Goal: Task Accomplishment & Management: Use online tool/utility

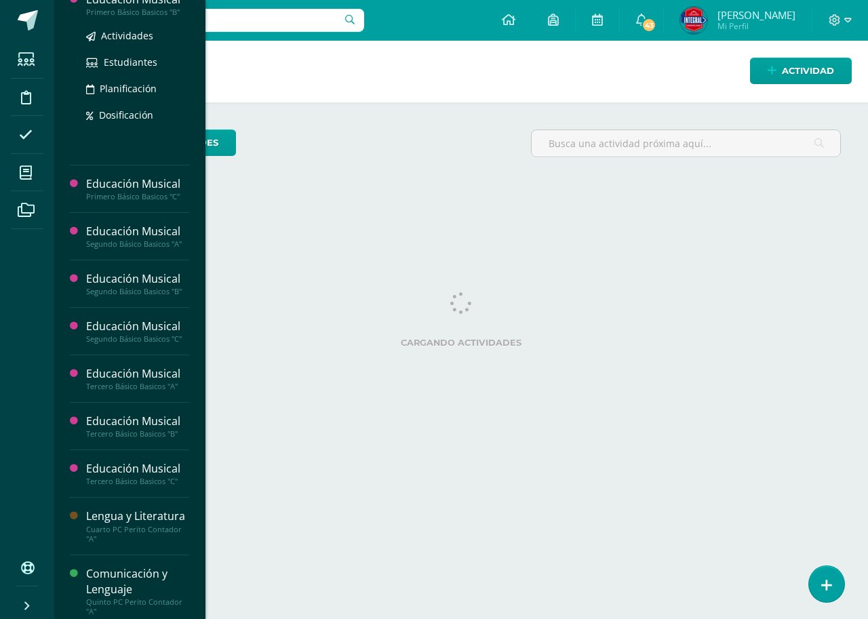
scroll to position [947, 0]
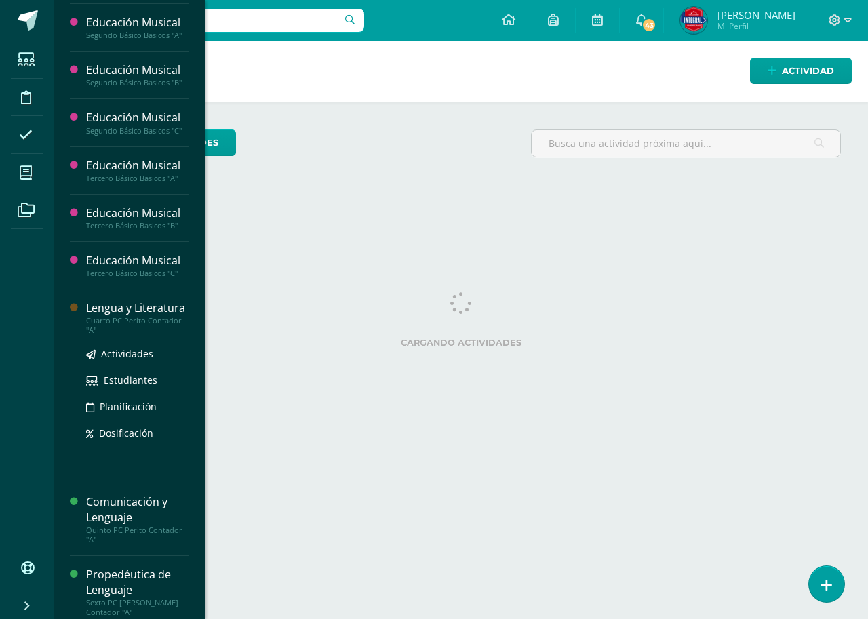
click at [138, 314] on div "Lengua y Literatura" at bounding box center [137, 308] width 103 height 16
click at [129, 351] on span "Actividades" at bounding box center [127, 353] width 52 height 13
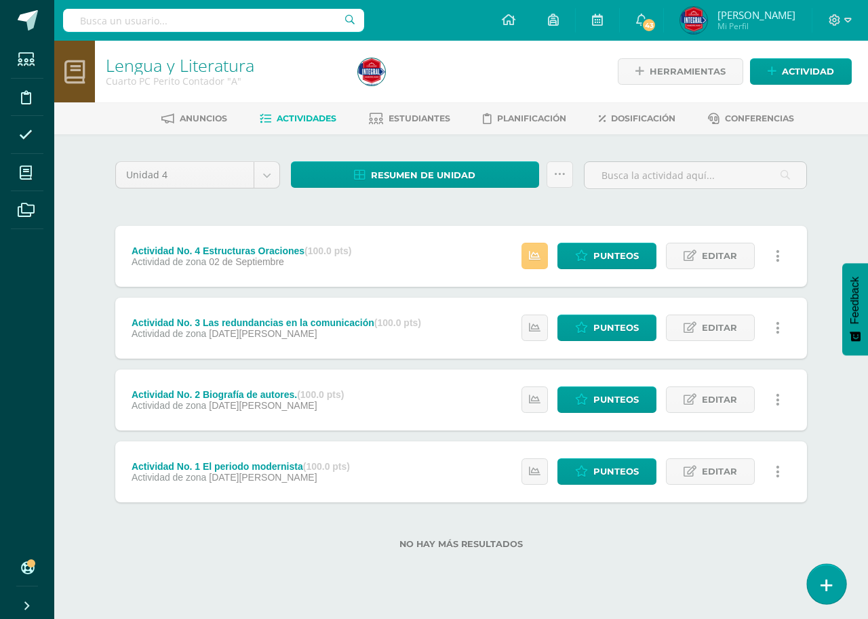
click at [820, 583] on link at bounding box center [826, 583] width 39 height 39
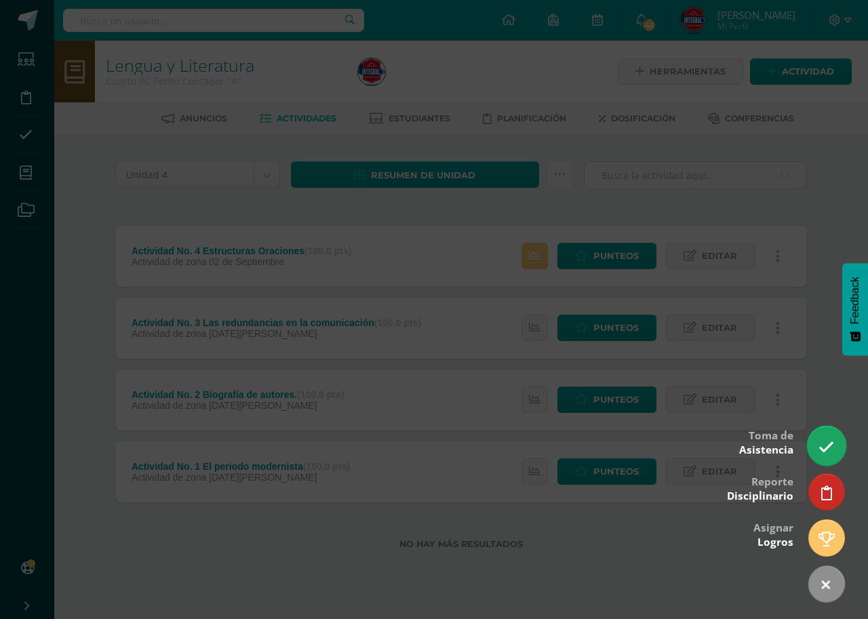
click at [837, 458] on link at bounding box center [826, 445] width 39 height 39
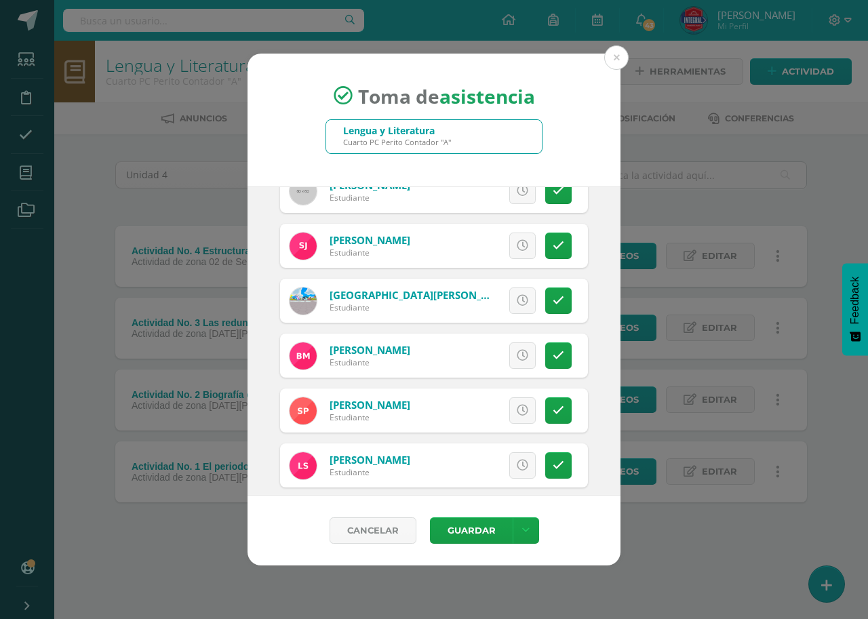
scroll to position [313, 0]
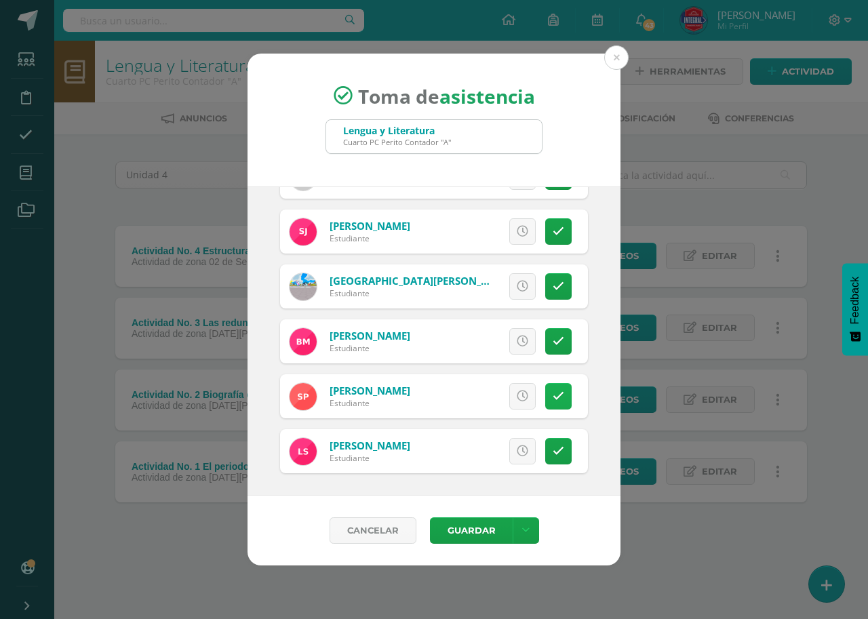
click at [545, 405] on link at bounding box center [558, 396] width 26 height 26
click at [557, 339] on link at bounding box center [558, 341] width 26 height 26
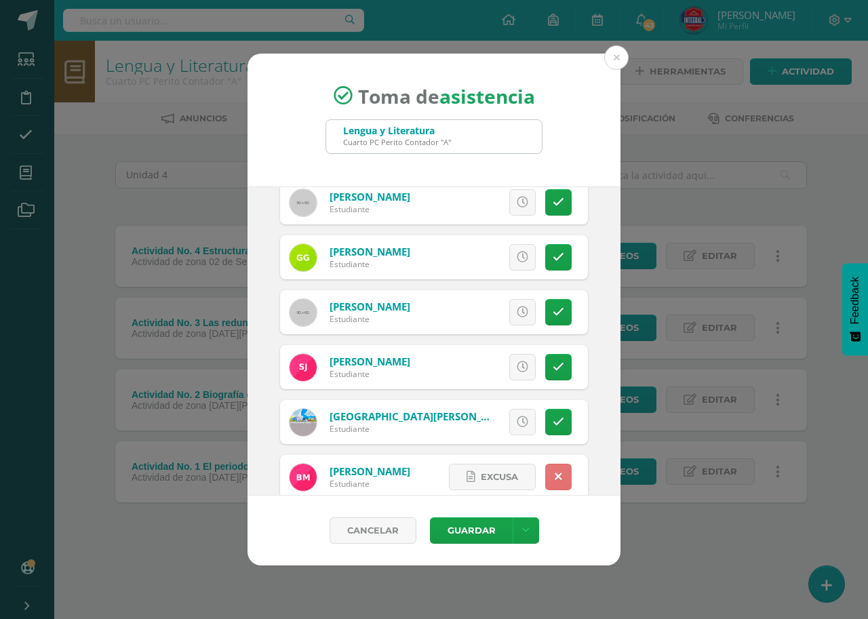
scroll to position [109, 0]
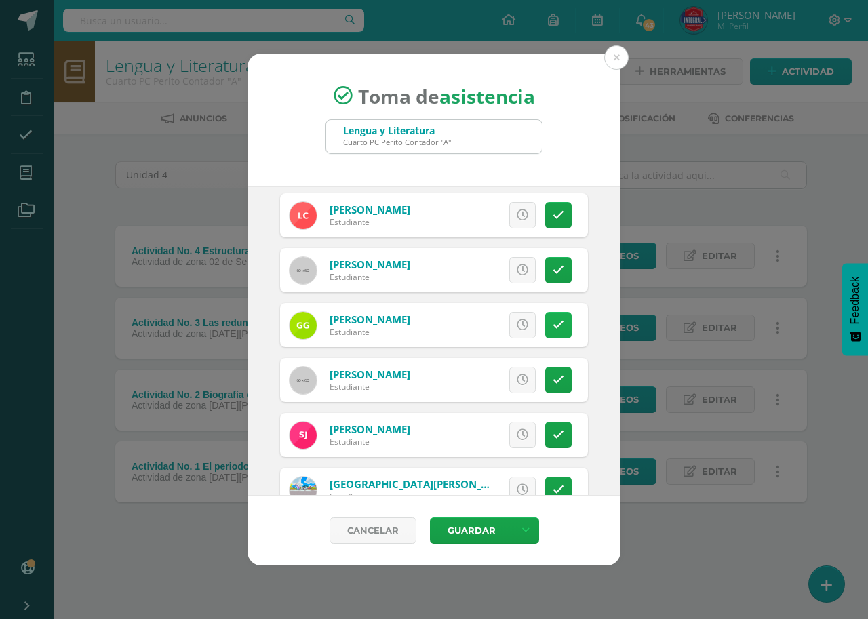
click at [553, 323] on icon at bounding box center [559, 325] width 12 height 12
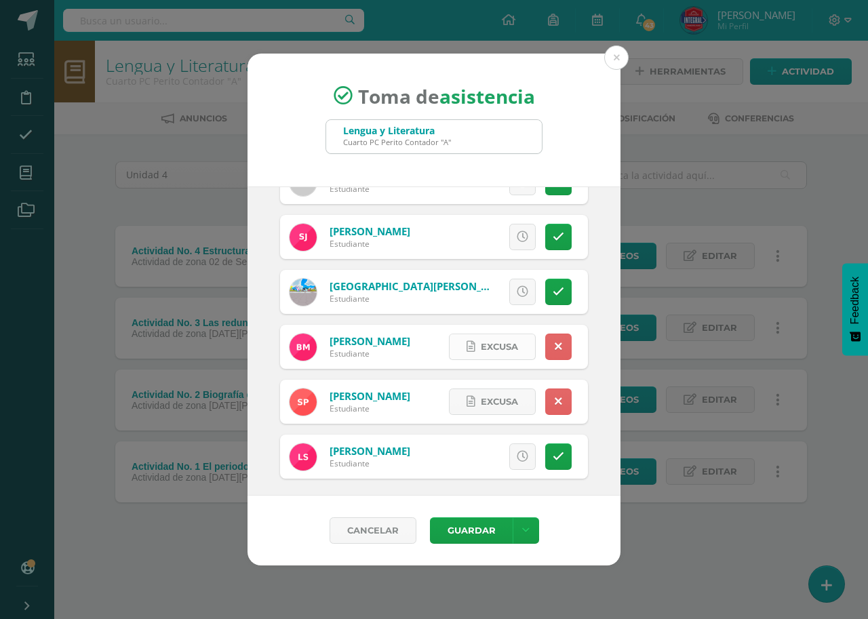
scroll to position [313, 0]
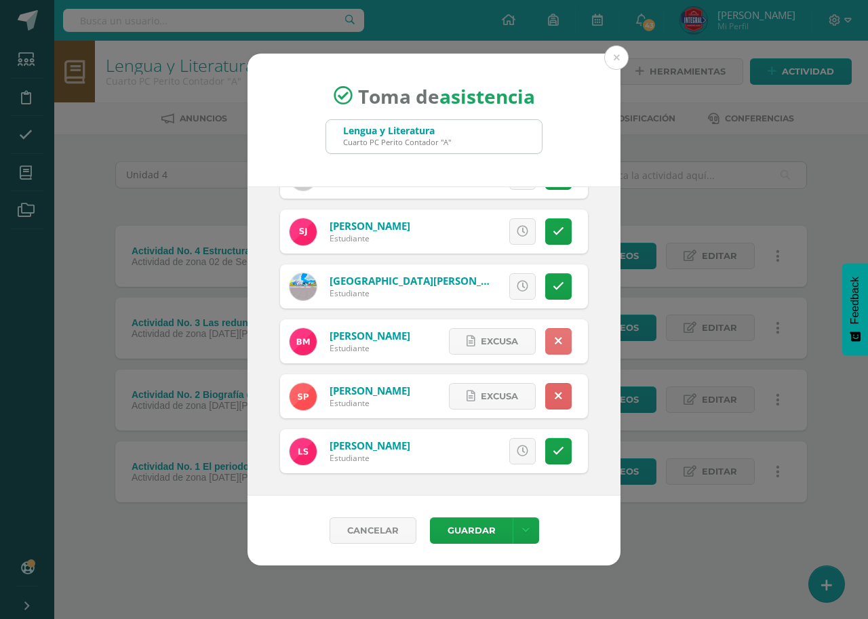
click at [545, 348] on link at bounding box center [558, 341] width 26 height 26
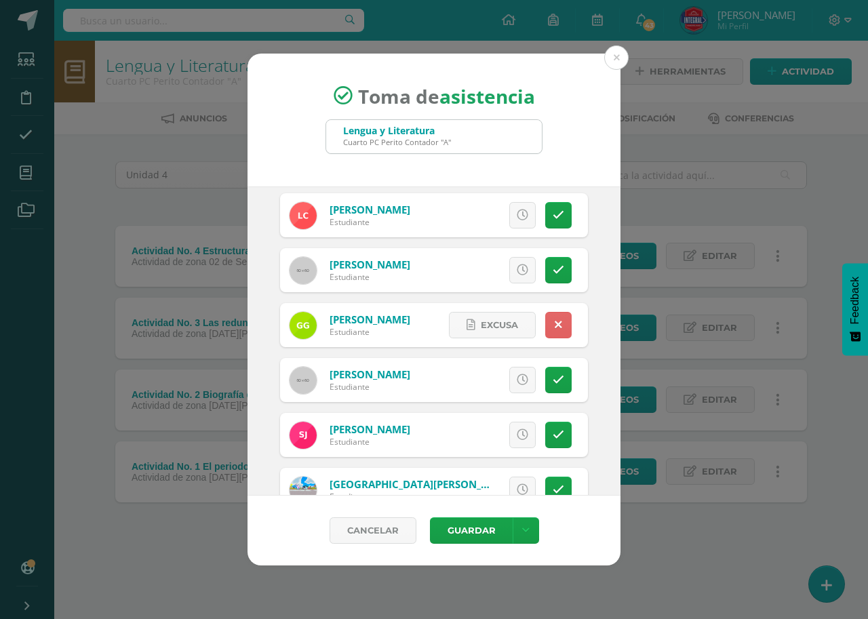
scroll to position [0, 0]
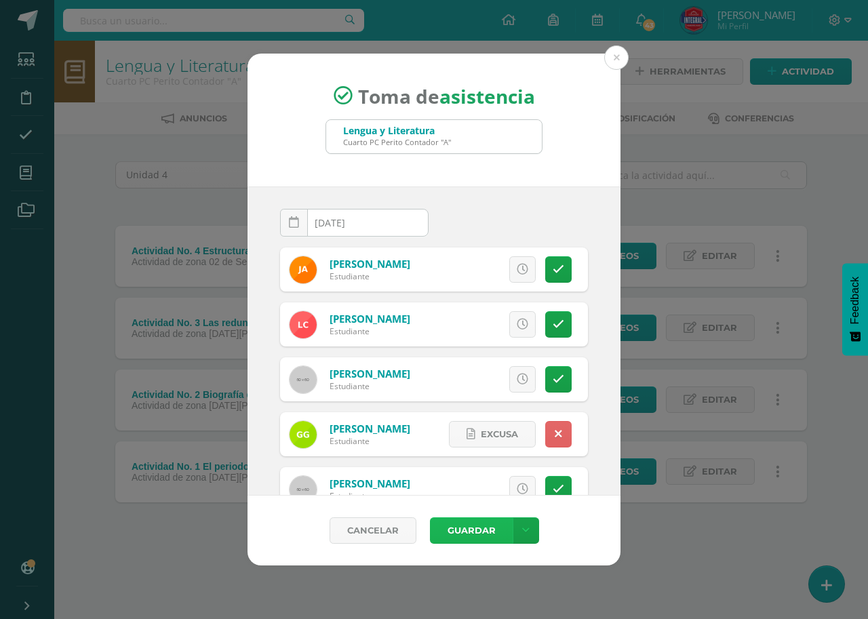
click at [461, 533] on button "Guardar" at bounding box center [471, 530] width 83 height 26
